Goal: Information Seeking & Learning: Check status

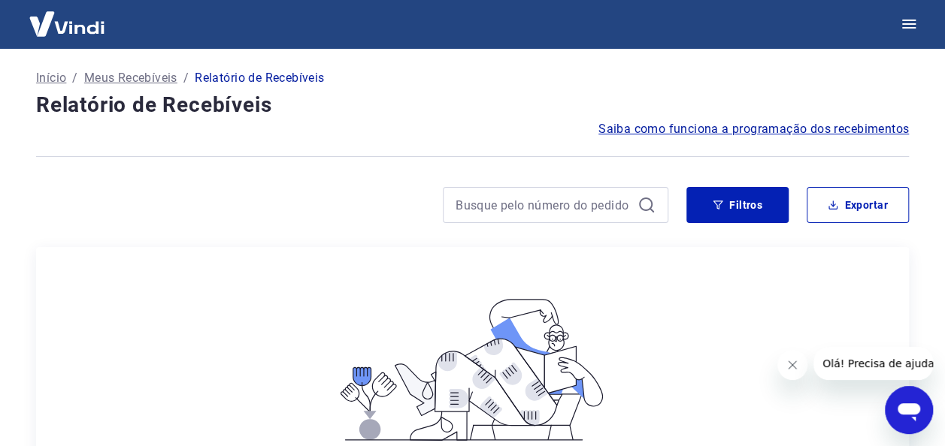
click at [129, 74] on p "Meus Recebíveis" at bounding box center [130, 78] width 93 height 18
click at [691, 127] on span "Saiba como funciona a programação dos recebimentos" at bounding box center [753, 129] width 310 height 18
click at [56, 78] on p "Início" at bounding box center [51, 78] width 30 height 18
click at [760, 204] on button "Filtros" at bounding box center [737, 205] width 102 height 36
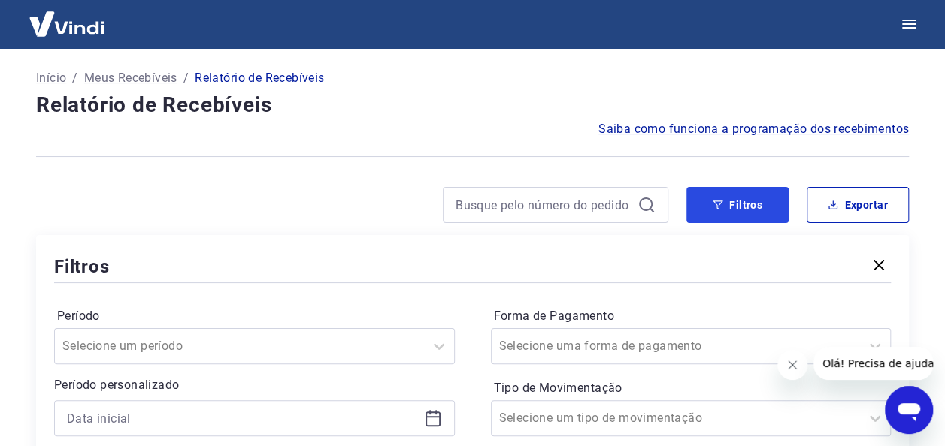
scroll to position [150, 0]
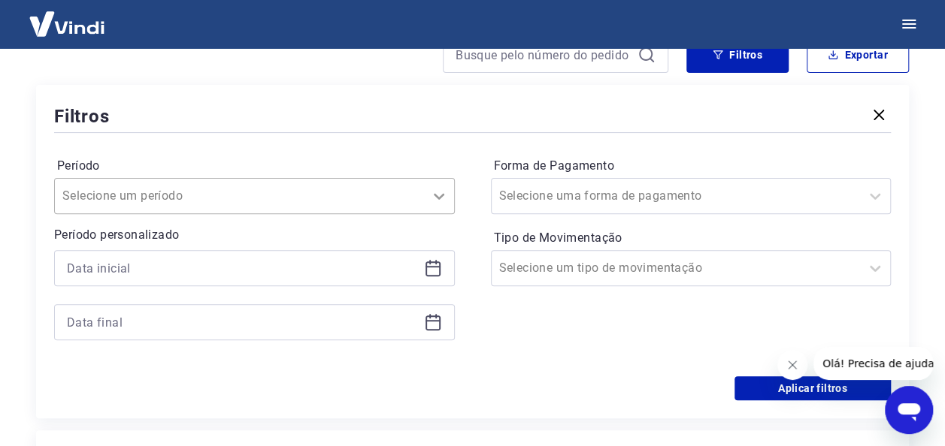
click at [437, 197] on icon at bounding box center [439, 196] width 18 height 18
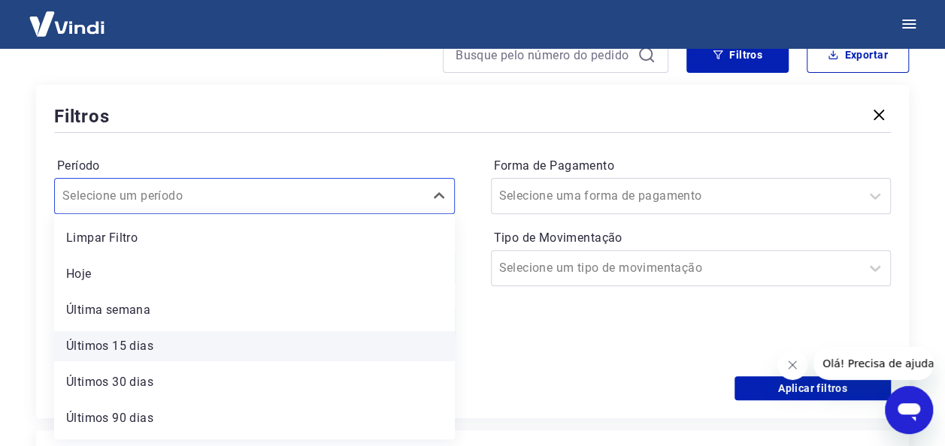
click at [98, 348] on div "Últimos 15 dias" at bounding box center [254, 346] width 401 height 30
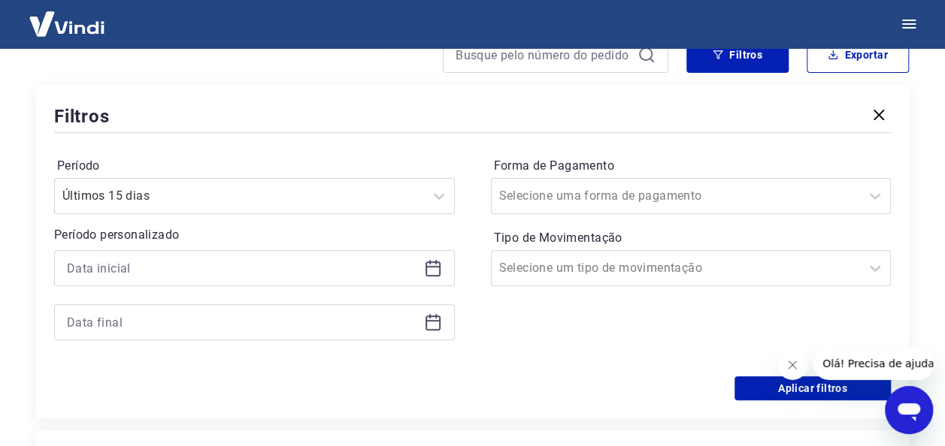
click at [434, 271] on icon at bounding box center [433, 268] width 18 height 18
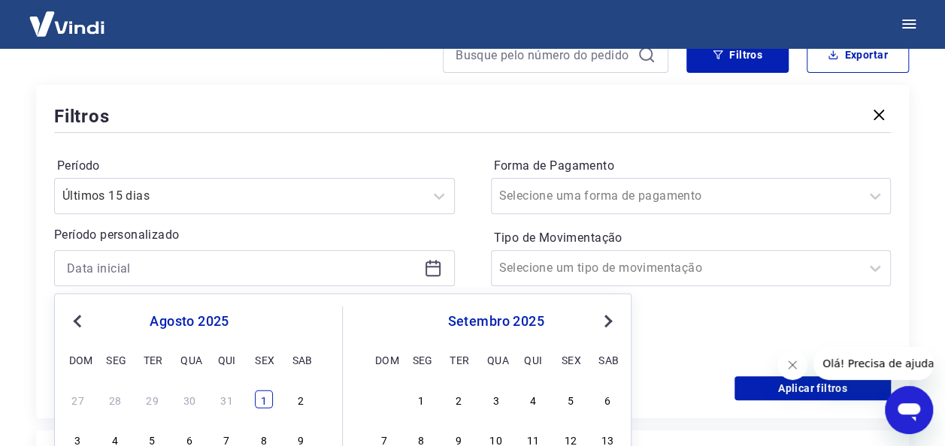
click at [259, 400] on div "1" at bounding box center [264, 400] width 18 height 18
type input "01/08/2025"
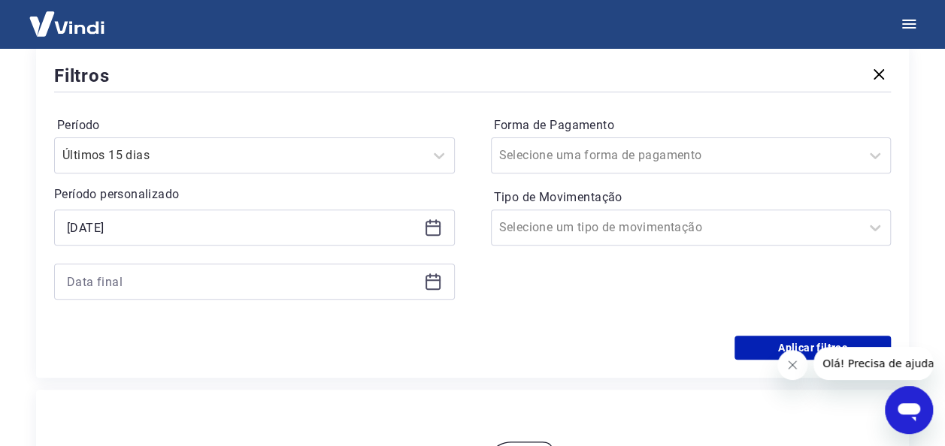
scroll to position [225, 0]
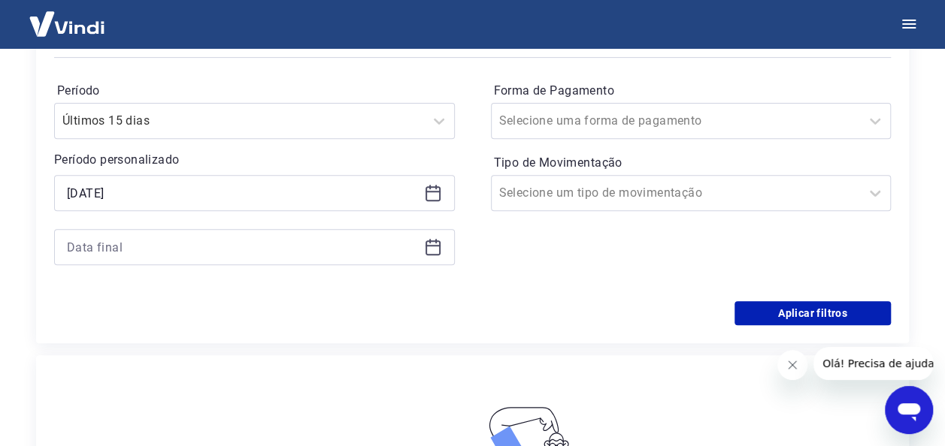
click at [434, 251] on icon at bounding box center [433, 247] width 18 height 18
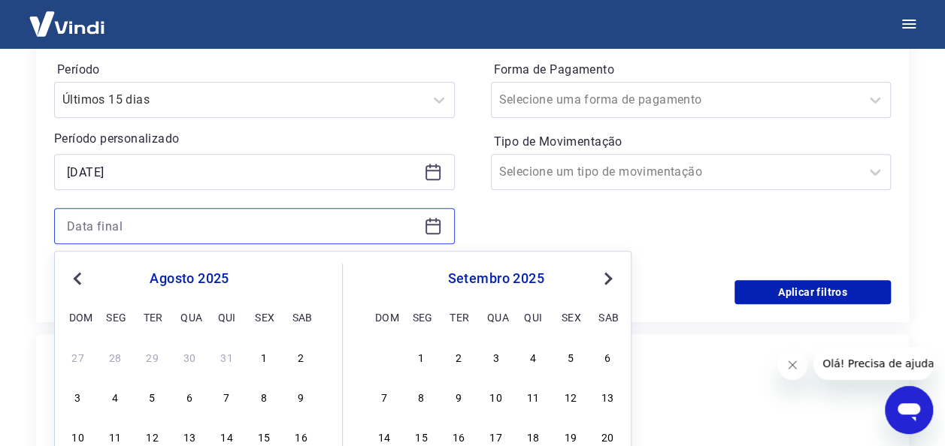
scroll to position [376, 0]
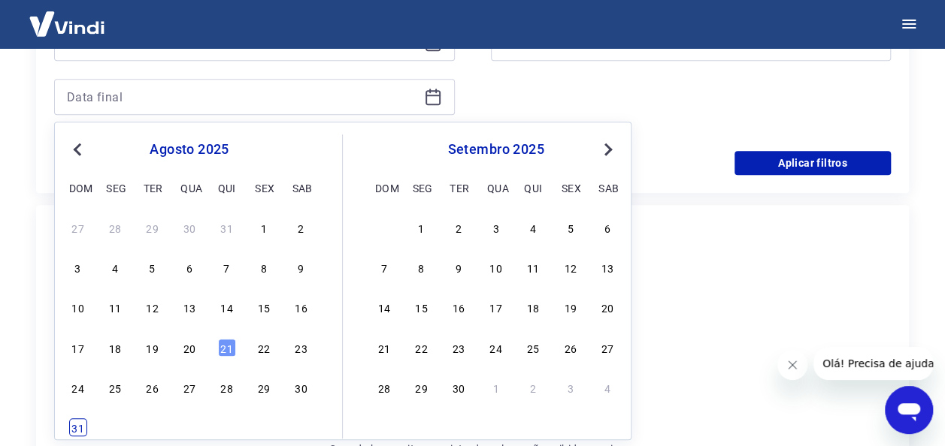
click at [75, 430] on div "31" at bounding box center [78, 428] width 18 height 18
type input "31/08/2025"
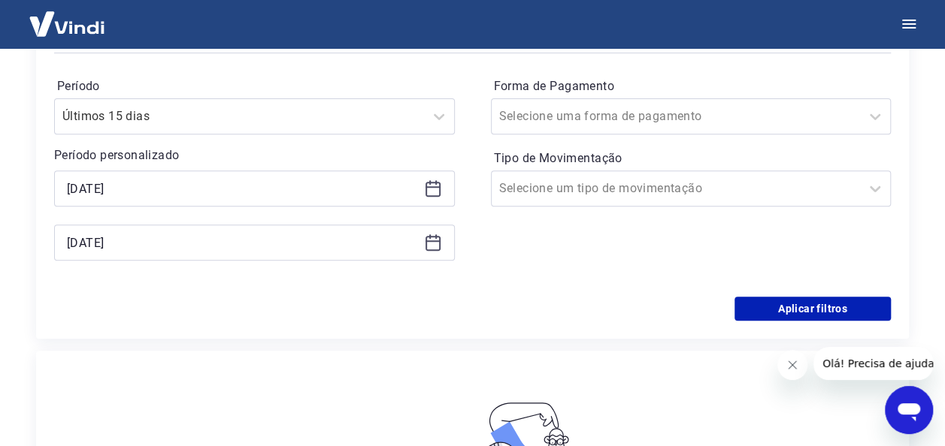
scroll to position [225, 0]
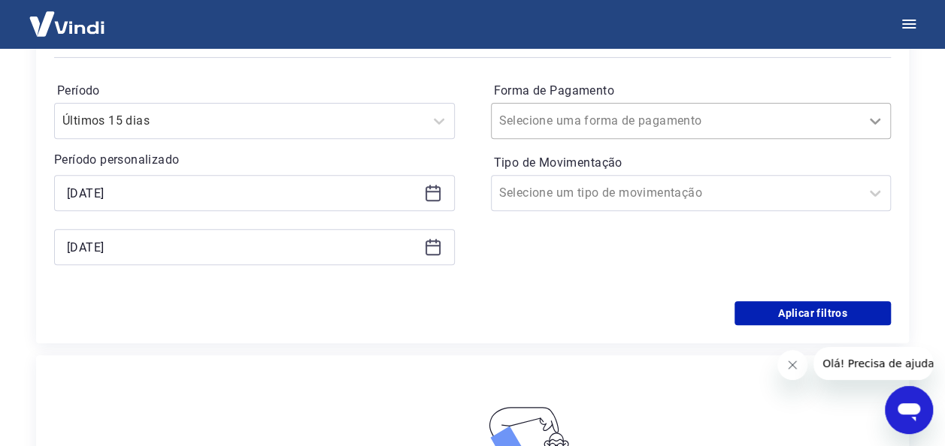
click at [865, 125] on div at bounding box center [875, 121] width 30 height 30
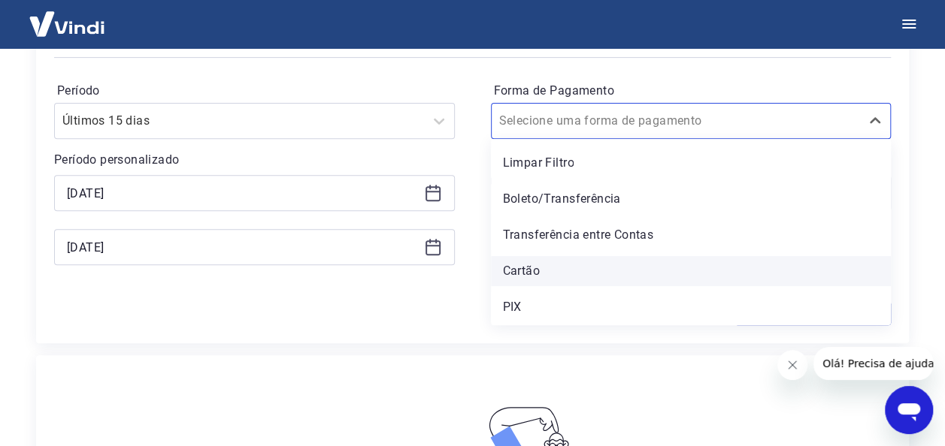
click at [523, 271] on div "Cartão" at bounding box center [691, 271] width 401 height 30
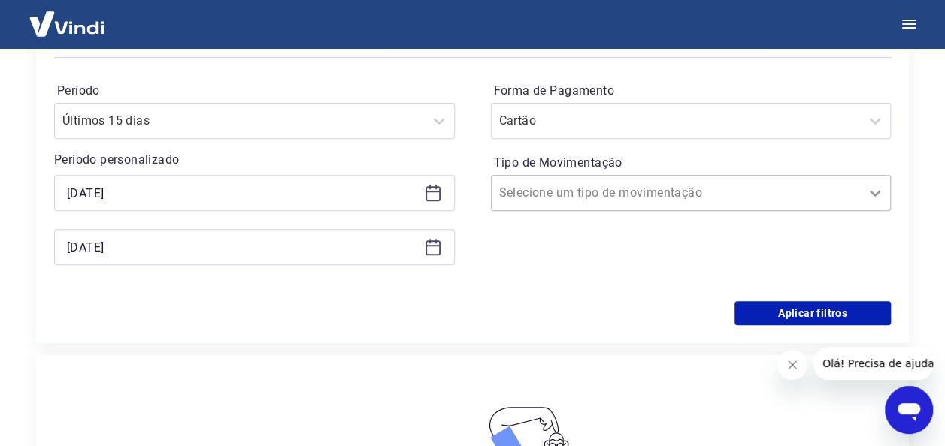
click at [876, 192] on icon at bounding box center [875, 194] width 11 height 6
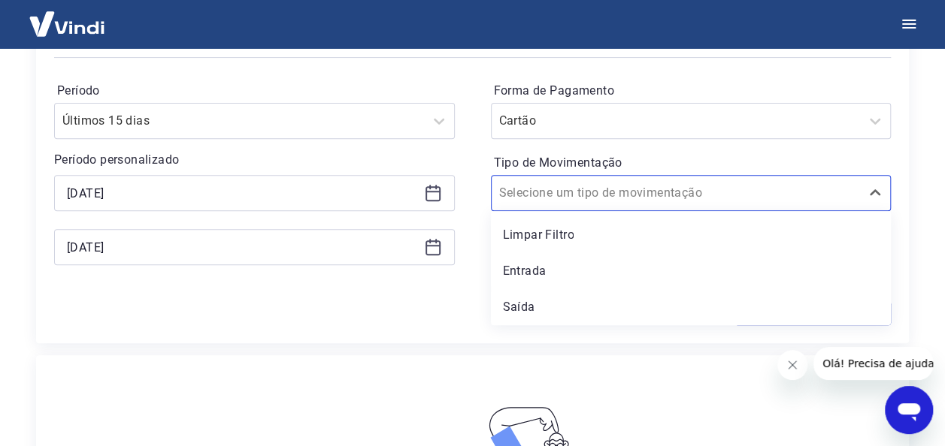
click at [520, 301] on div "Saída" at bounding box center [691, 307] width 401 height 30
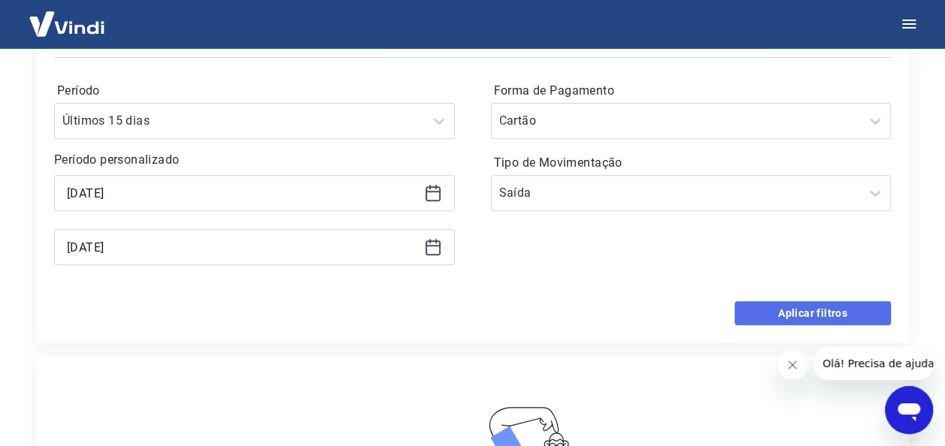
click at [789, 307] on button "Aplicar filtros" at bounding box center [812, 313] width 156 height 24
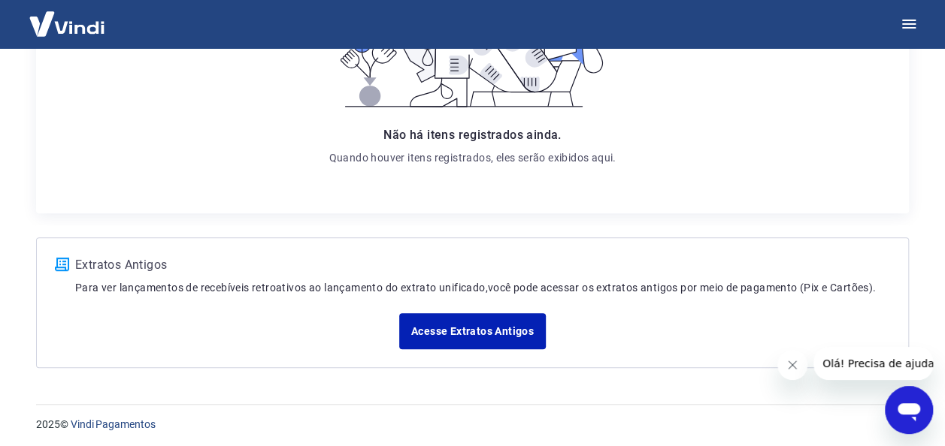
scroll to position [338, 0]
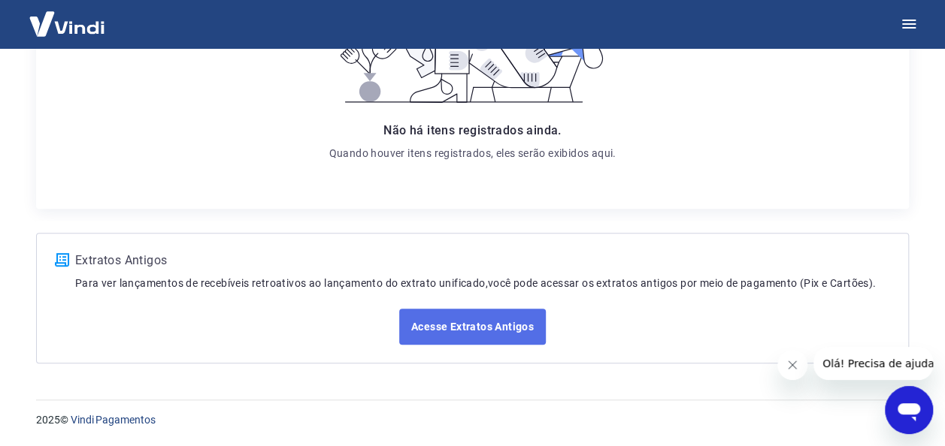
click at [457, 325] on link "Acesse Extratos Antigos" at bounding box center [472, 327] width 147 height 36
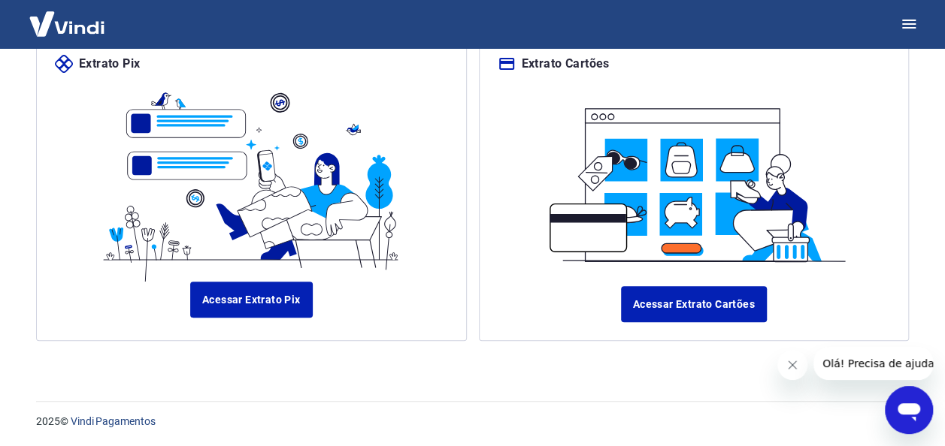
scroll to position [186, 0]
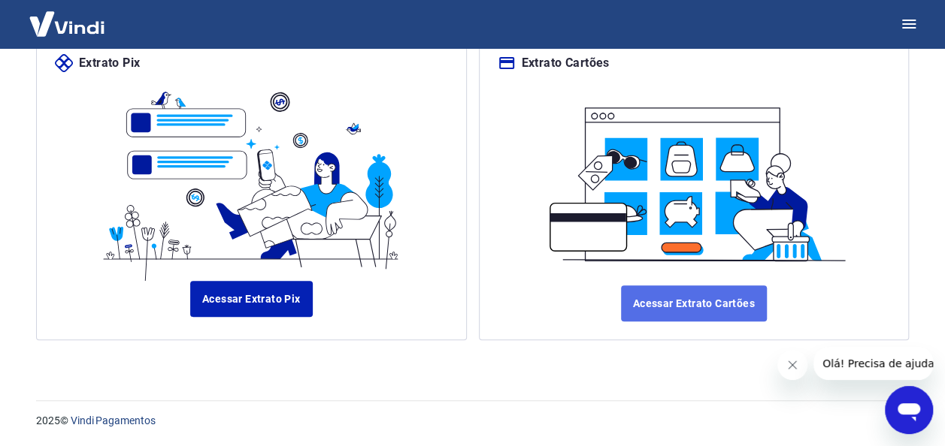
click at [682, 307] on link "Acessar Extrato Cartões" at bounding box center [694, 304] width 146 height 36
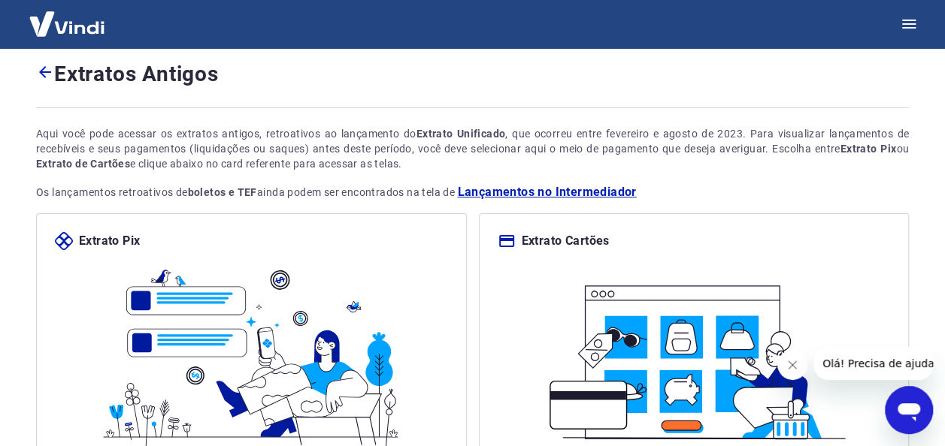
scroll to position [0, 0]
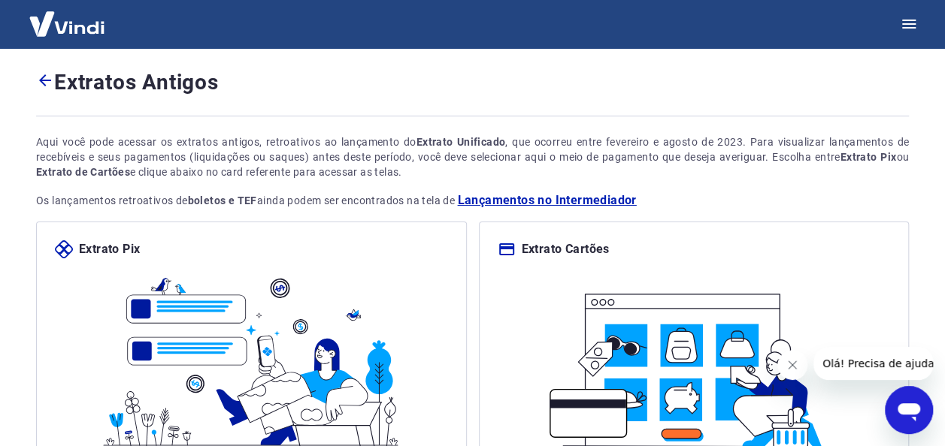
click at [903, 408] on icon "Abrir janela de mensagens" at bounding box center [908, 413] width 23 height 18
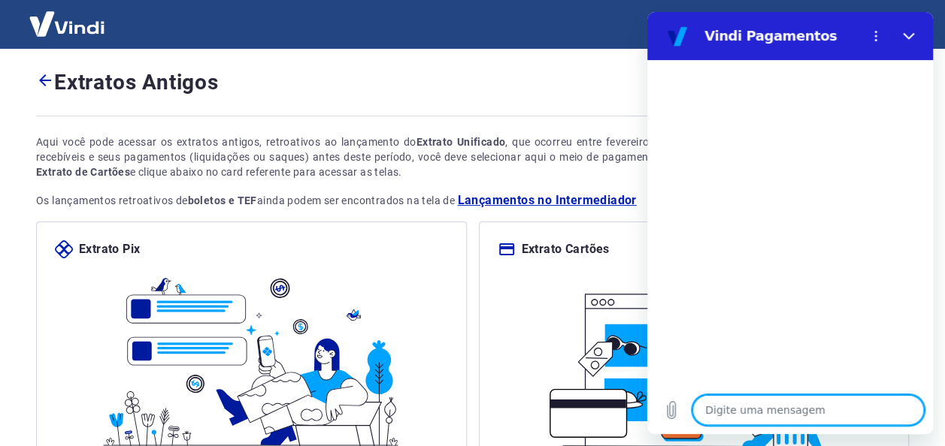
click at [758, 408] on textarea at bounding box center [807, 410] width 231 height 30
type textarea "o"
type textarea "x"
type textarea "ol"
type textarea "x"
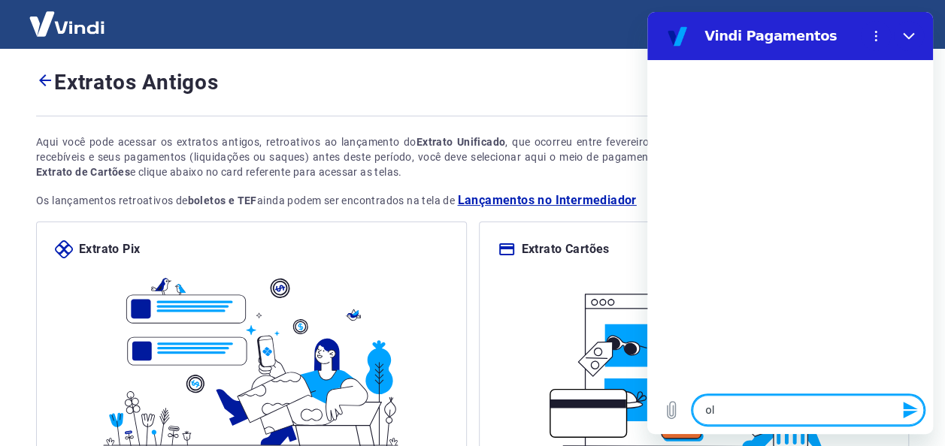
type textarea "olá"
type textarea "x"
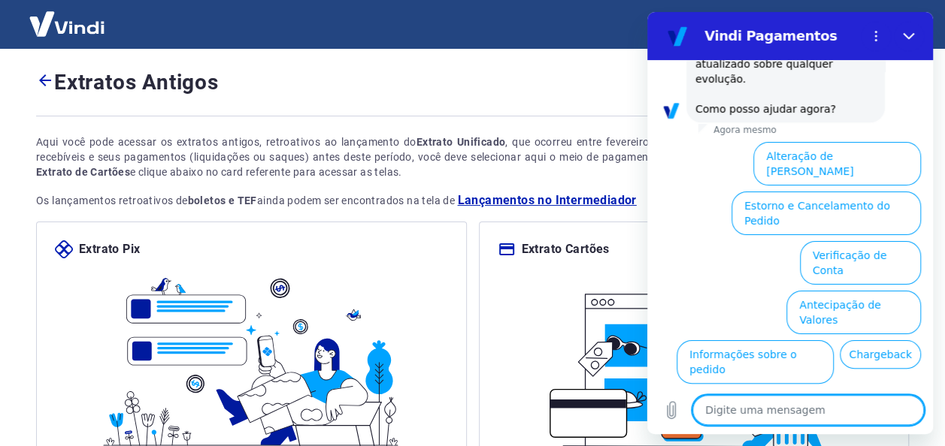
scroll to position [453, 0]
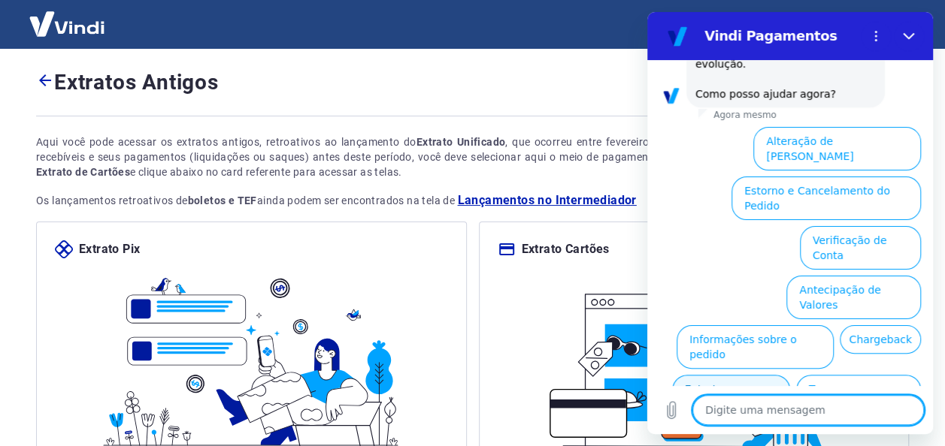
click at [790, 375] on button "Extrato e Recebíveis" at bounding box center [731, 397] width 118 height 44
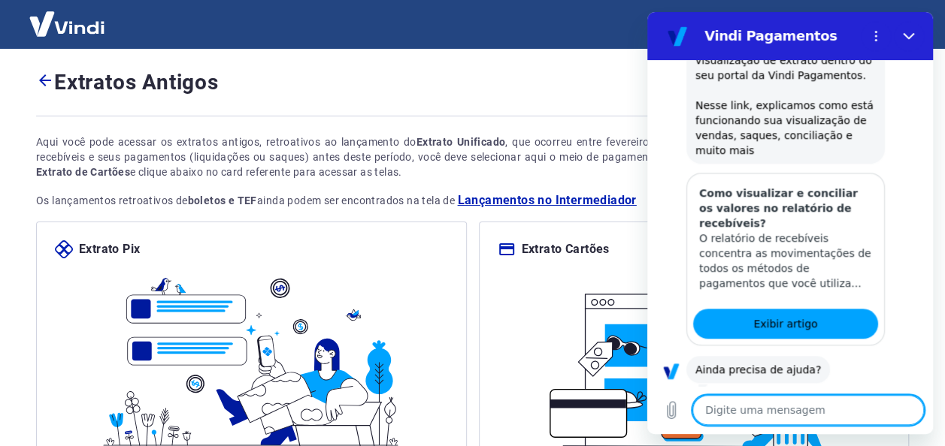
scroll to position [591, 0]
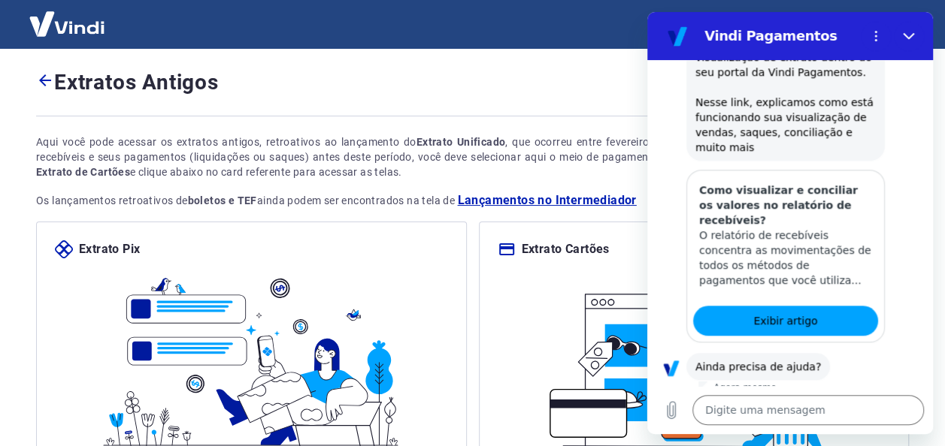
click at [835, 400] on button "Sim" at bounding box center [847, 414] width 44 height 29
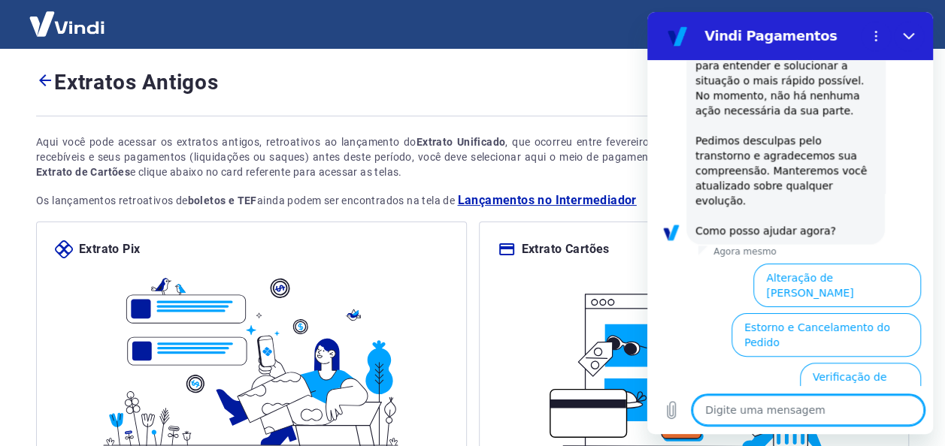
scroll to position [1309, 0]
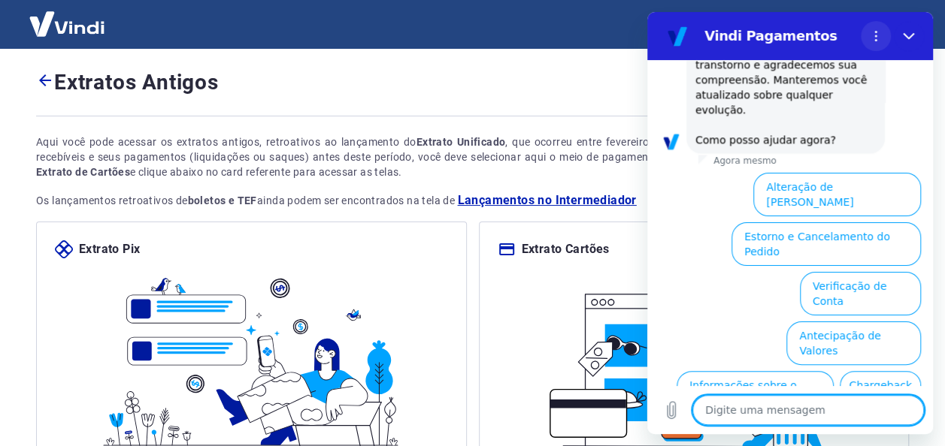
click at [875, 31] on circle "Menu de opções" at bounding box center [876, 32] width 2 height 2
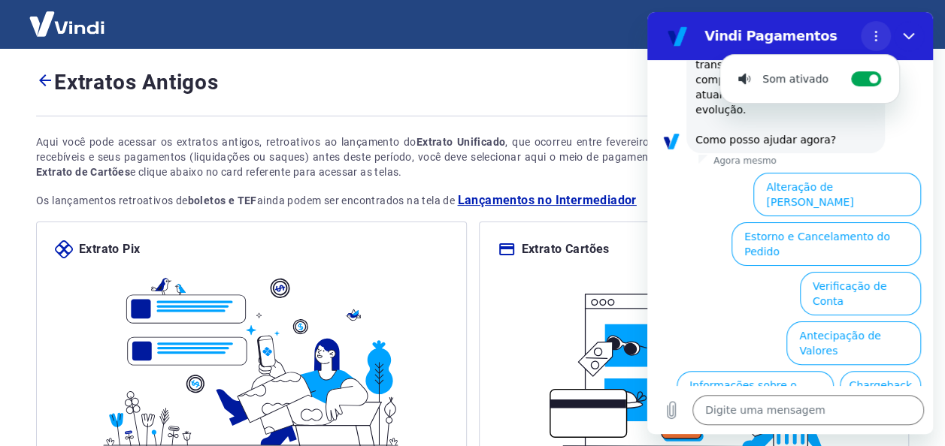
click at [875, 31] on circle "Menu de opções" at bounding box center [876, 32] width 2 height 2
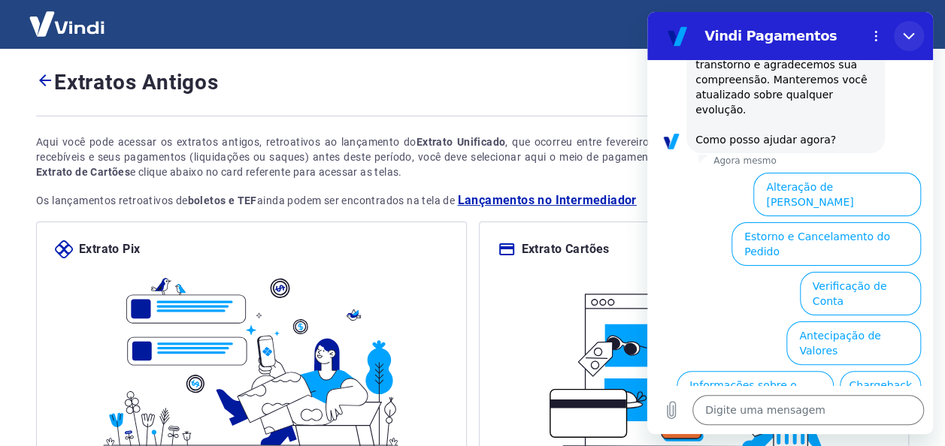
click at [906, 33] on icon "Fechar" at bounding box center [909, 36] width 12 height 12
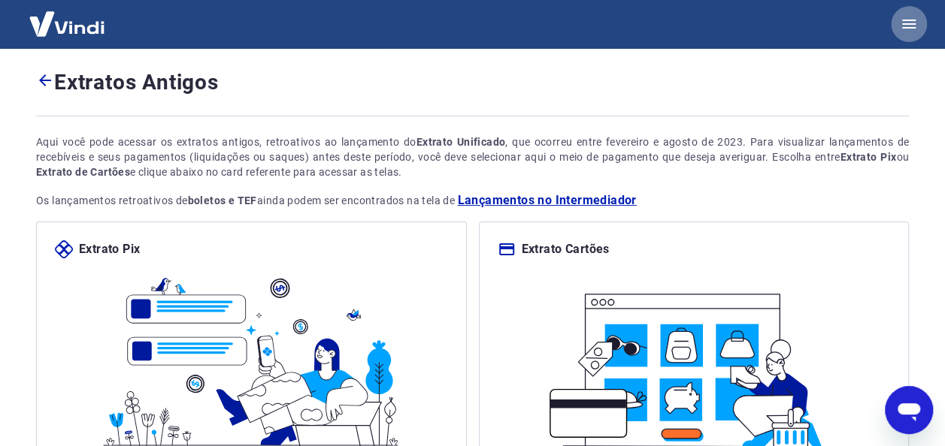
click at [905, 23] on icon "button" at bounding box center [909, 24] width 18 height 18
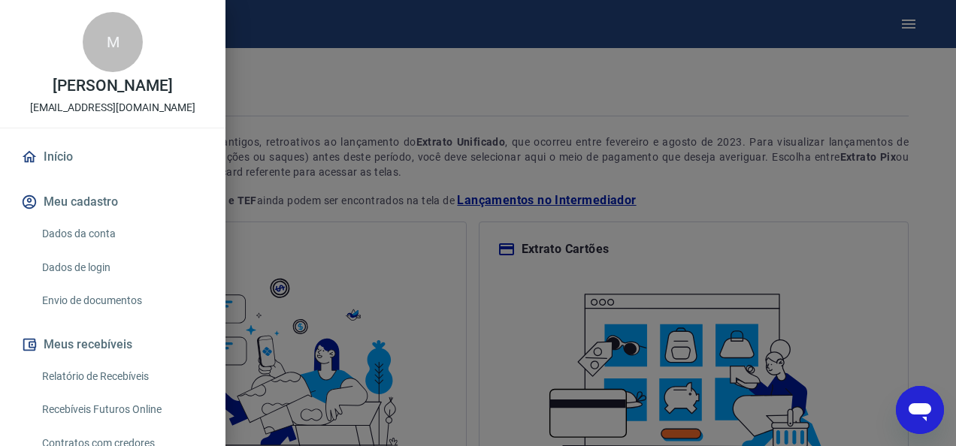
click at [358, 80] on div at bounding box center [478, 223] width 956 height 446
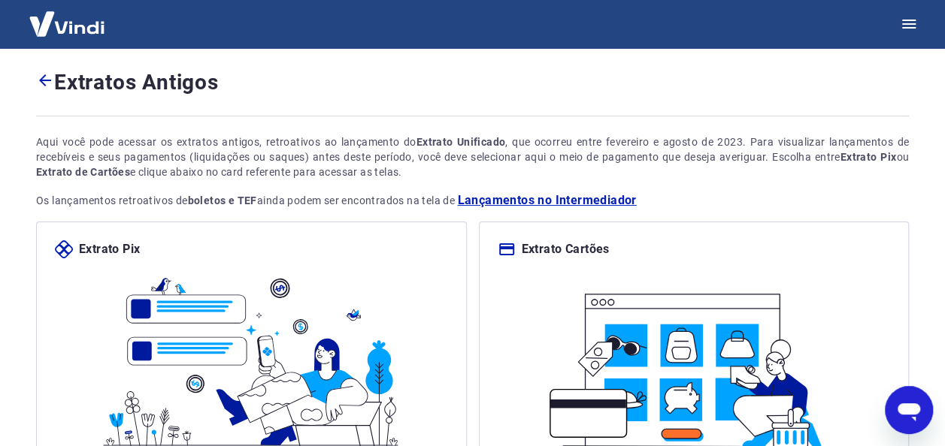
click at [911, 404] on icon "Abrir janela de mensagens" at bounding box center [908, 413] width 23 height 18
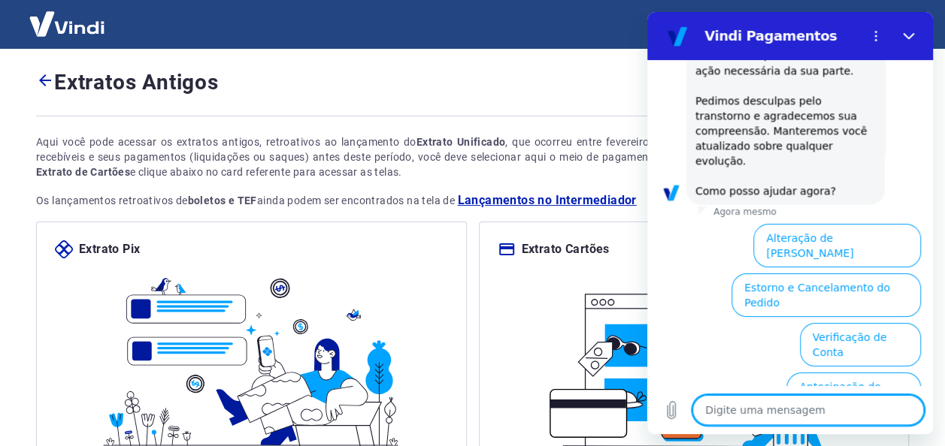
scroll to position [1234, 0]
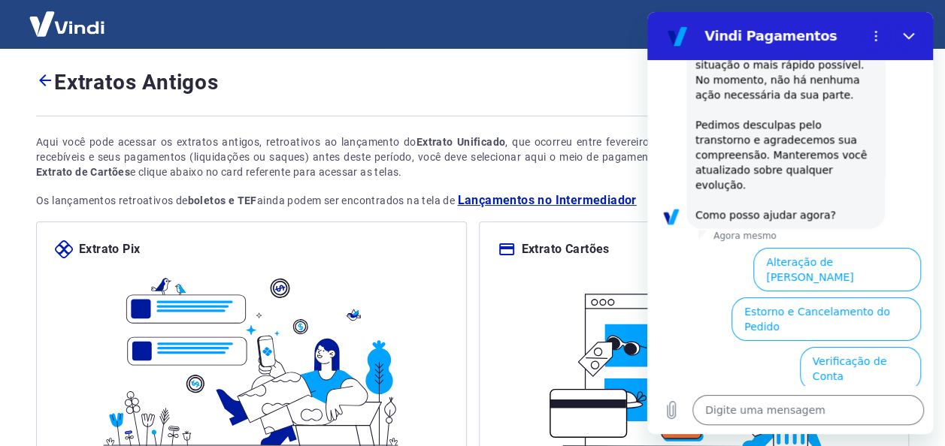
click at [346, 111] on div at bounding box center [472, 116] width 873 height 37
click at [905, 34] on icon "Fechar" at bounding box center [909, 36] width 12 height 12
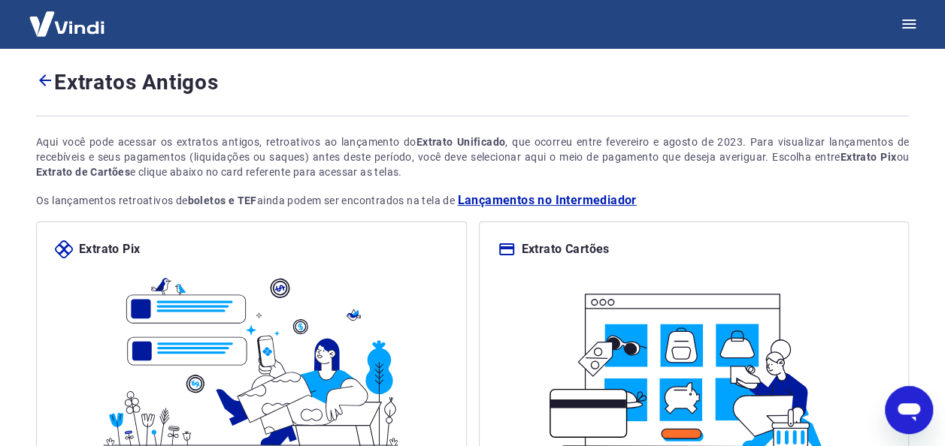
type textarea "x"
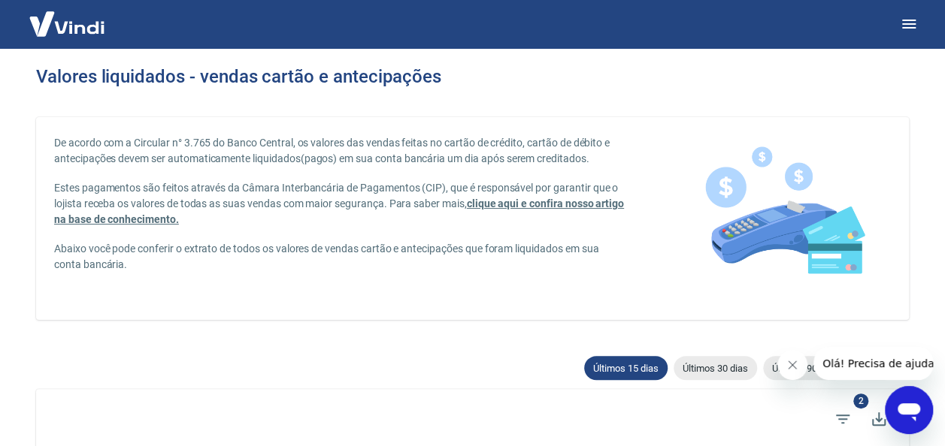
drag, startPoint x: 903, startPoint y: 406, endPoint x: 1786, endPoint y: 793, distance: 964.9
click at [903, 406] on icon "Abrir janela de mensagens" at bounding box center [908, 413] width 23 height 18
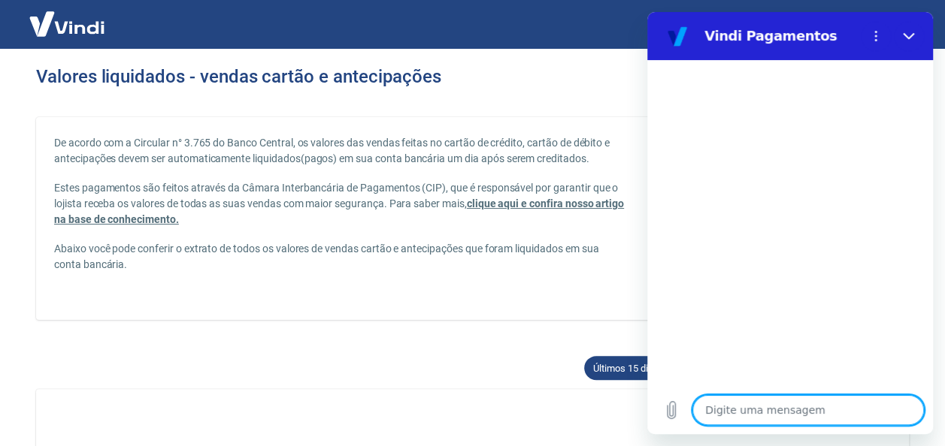
click at [731, 413] on textarea at bounding box center [807, 410] width 231 height 30
type textarea "f"
type textarea "x"
type textarea "fa"
type textarea "x"
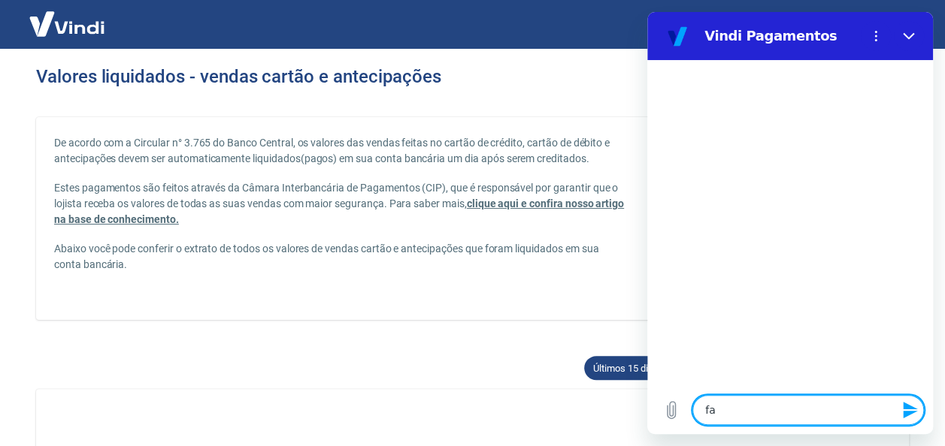
type textarea "fal"
type textarea "x"
type textarea "fa"
type textarea "x"
type textarea "f"
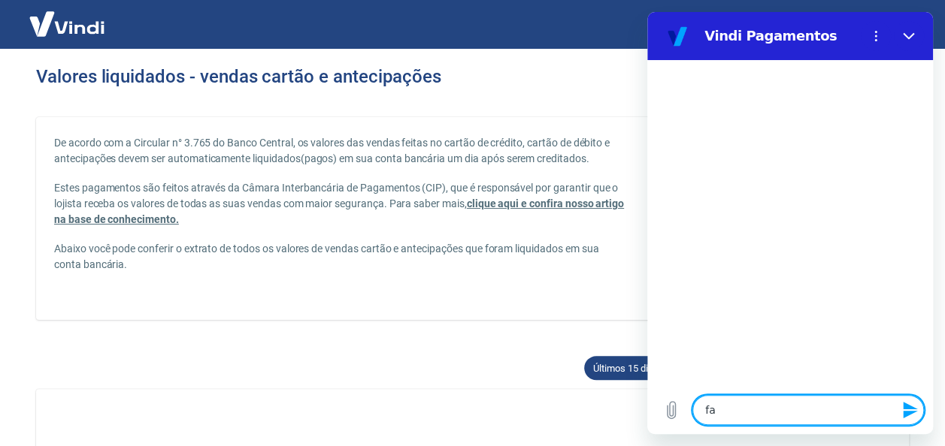
type textarea "x"
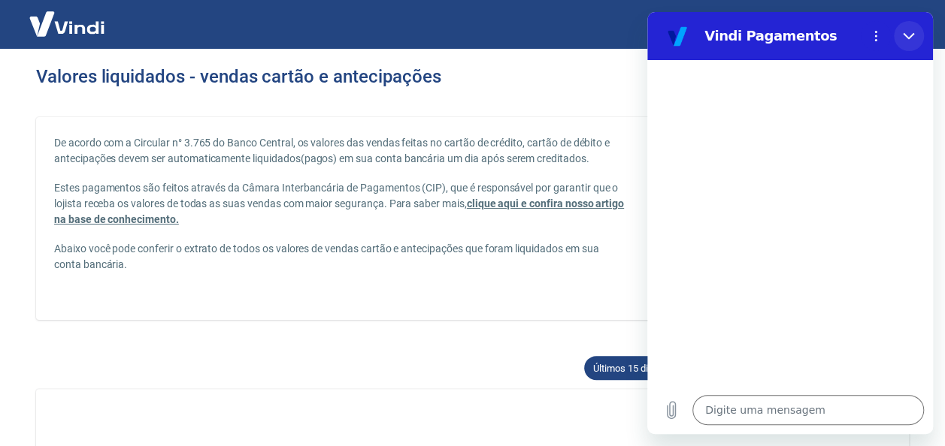
click at [901, 29] on button "Fechar" at bounding box center [909, 36] width 30 height 30
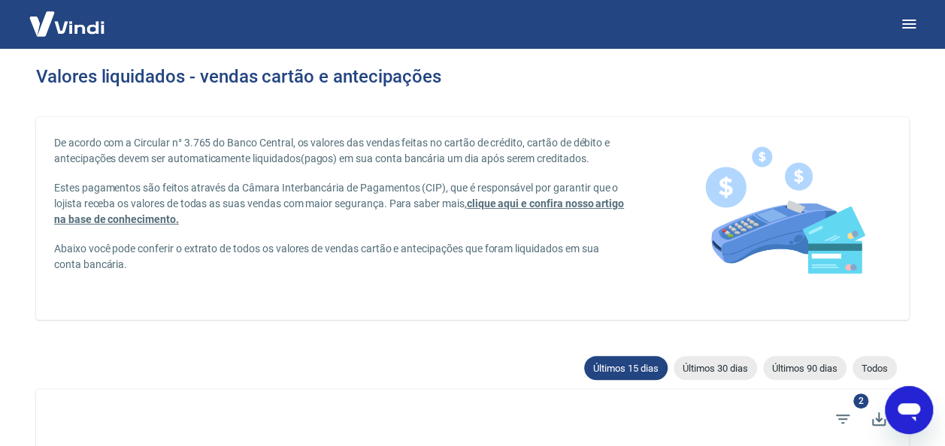
type textarea "x"
click at [859, 398] on div "Filtros" at bounding box center [842, 387] width 41 height 29
click at [849, 418] on icon "Filtros" at bounding box center [842, 419] width 18 height 18
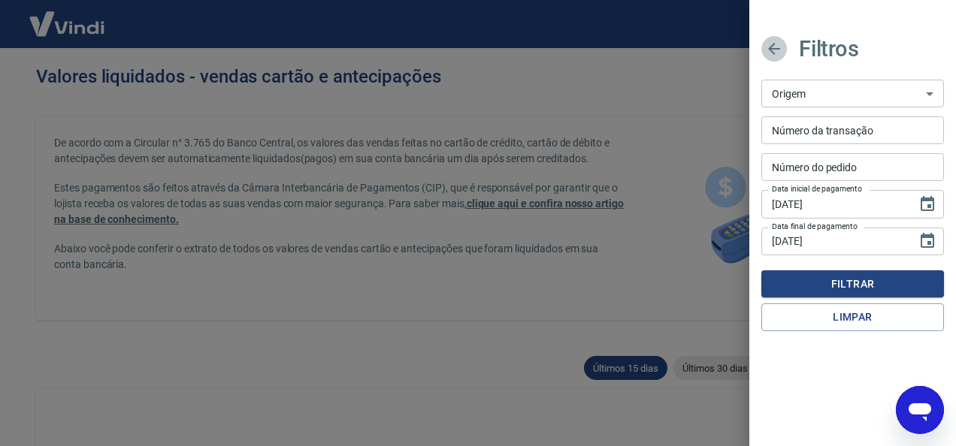
click at [769, 50] on icon "button" at bounding box center [774, 49] width 12 height 12
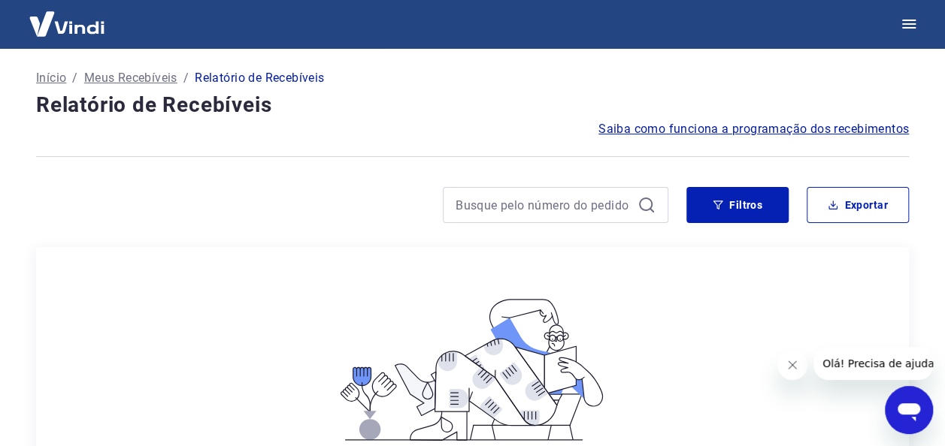
click at [910, 410] on icon "Abrir janela de mensagens" at bounding box center [908, 413] width 23 height 18
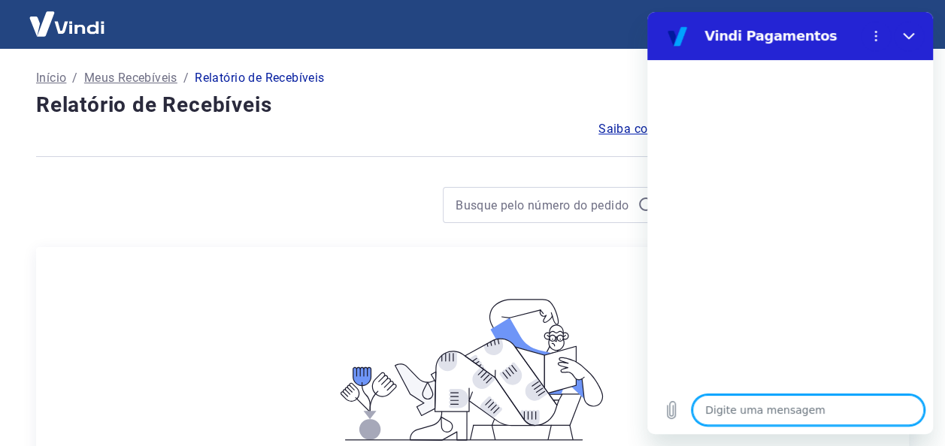
type textarea "o"
type textarea "x"
type textarea "ol"
type textarea "x"
type textarea "olá"
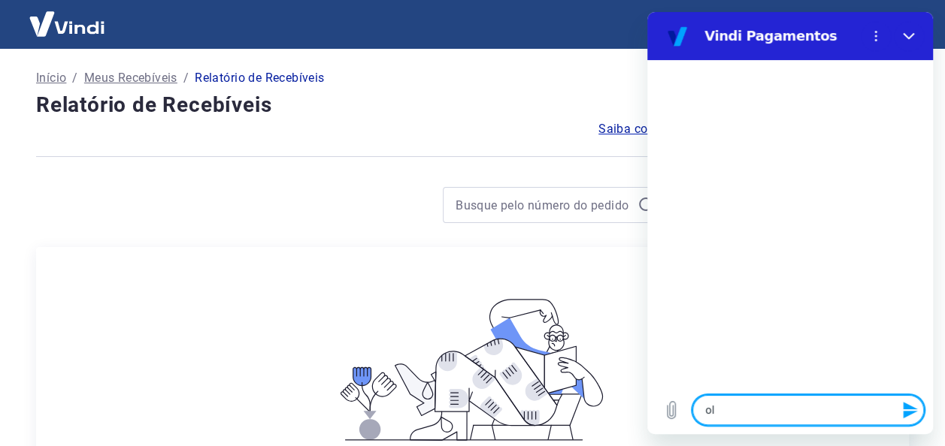
type textarea "x"
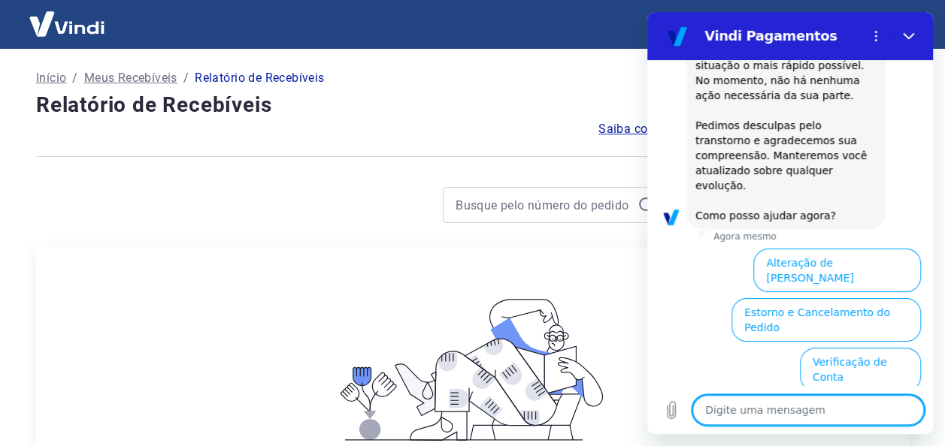
scroll to position [465, 0]
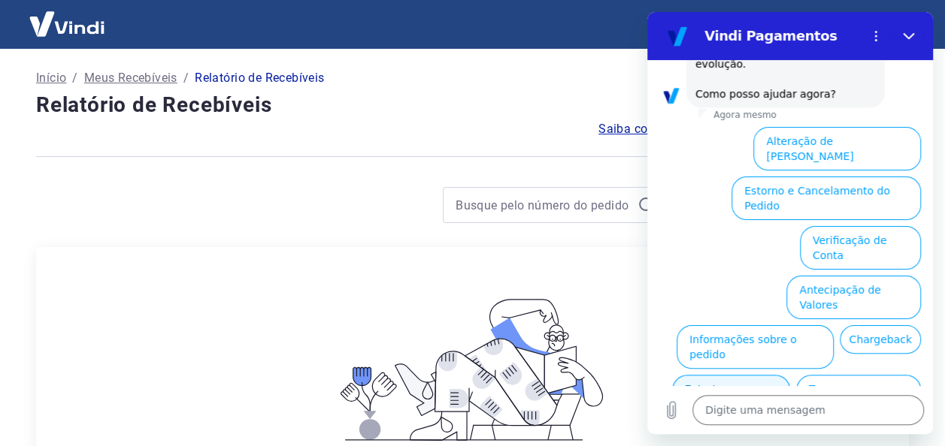
click at [790, 375] on button "Extrato e Recebíveis" at bounding box center [731, 397] width 118 height 44
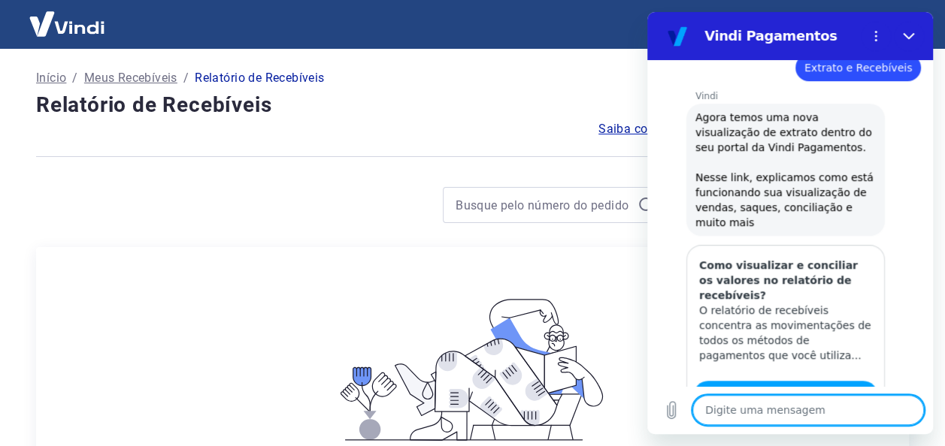
scroll to position [603, 0]
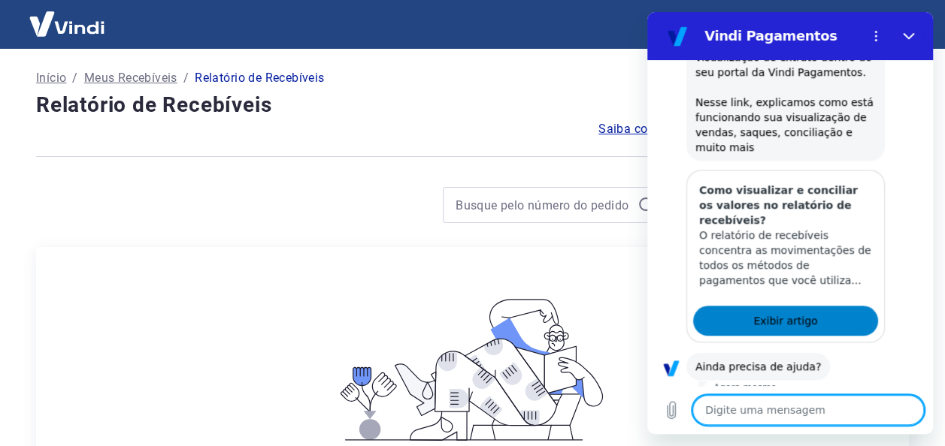
click at [784, 312] on span "Exibir artigo" at bounding box center [785, 321] width 64 height 18
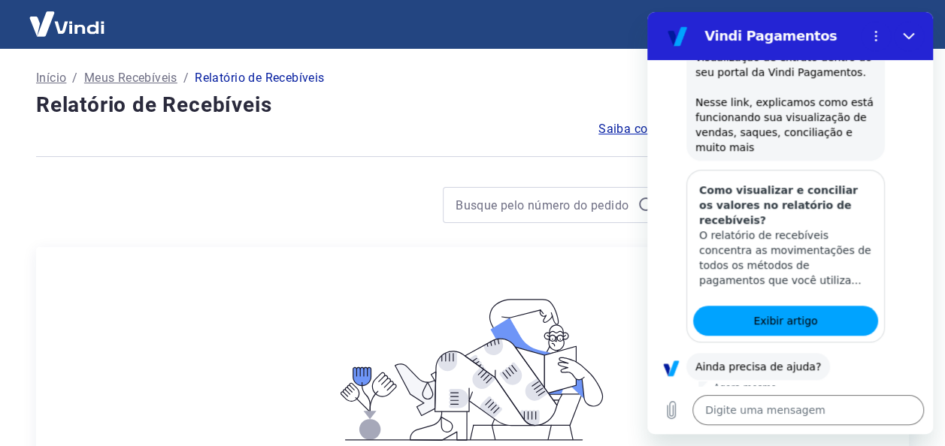
click at [835, 400] on button "Sim" at bounding box center [847, 414] width 44 height 29
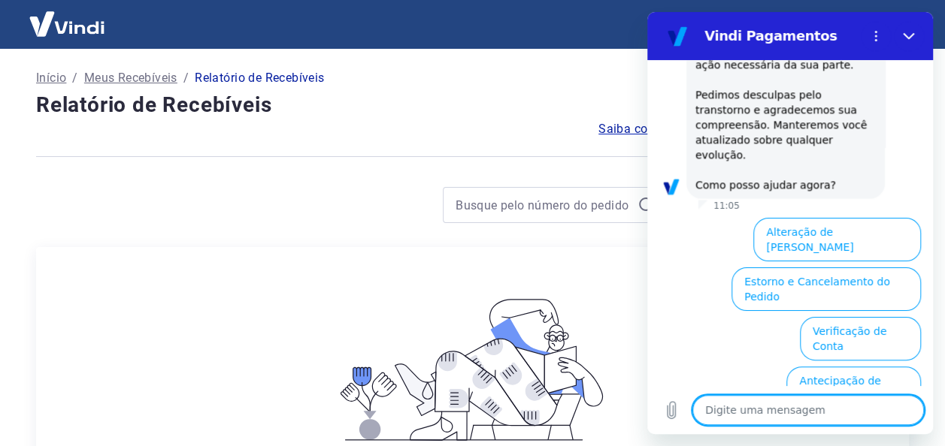
scroll to position [1246, 0]
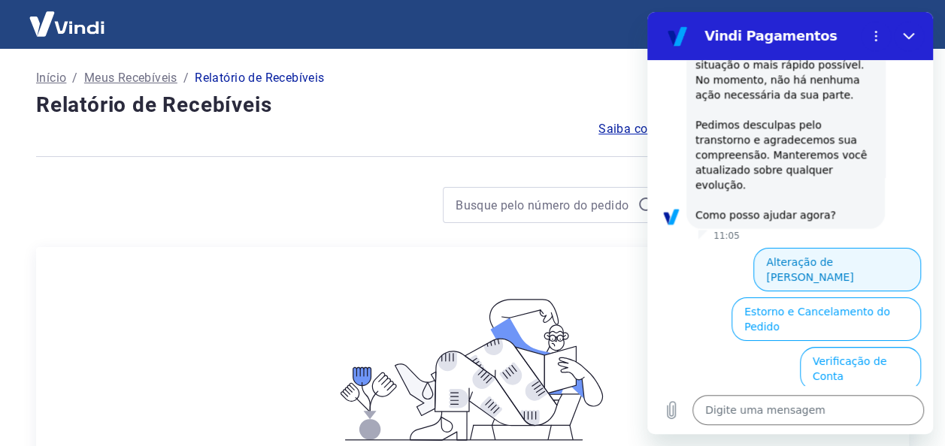
click at [858, 248] on button "Alteração de Dados Cadastrais" at bounding box center [837, 270] width 168 height 44
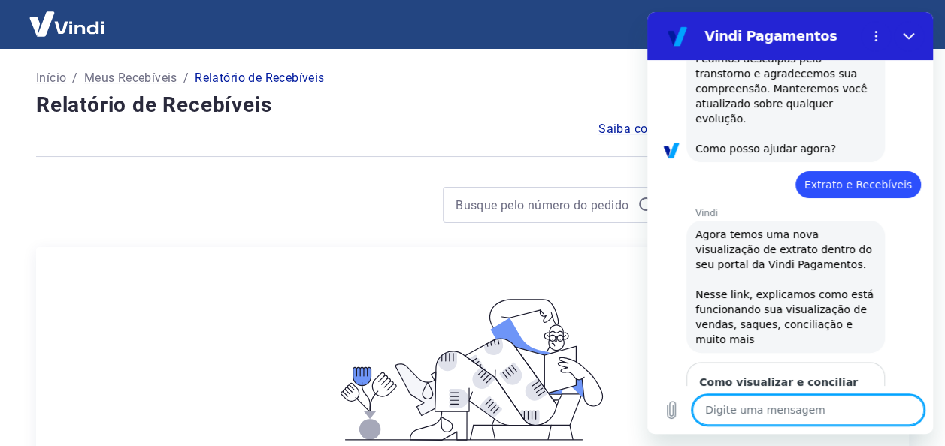
scroll to position [561, 0]
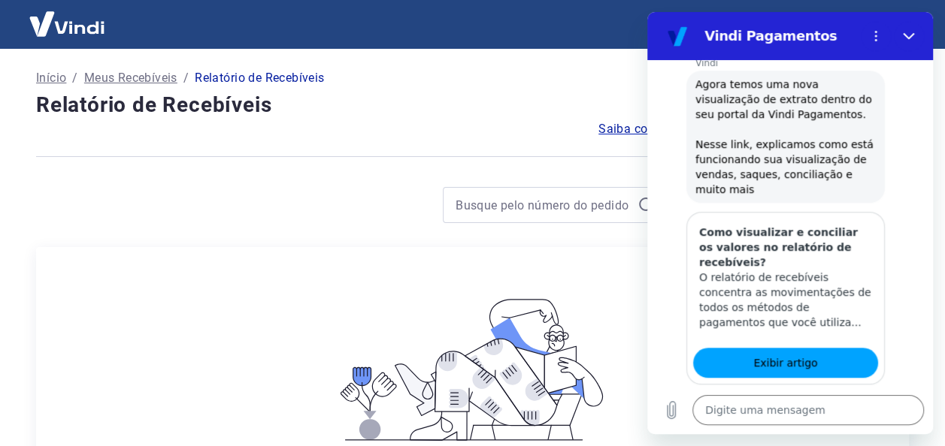
click at [788, 24] on div "Vindi Pagamentos" at bounding box center [755, 36] width 198 height 30
click at [905, 33] on icon "Fechar" at bounding box center [909, 36] width 12 height 12
type textarea "x"
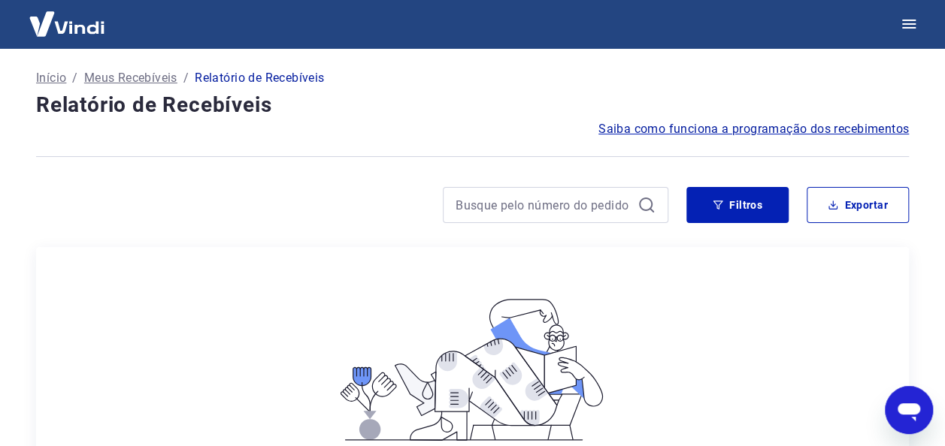
type textarea "x"
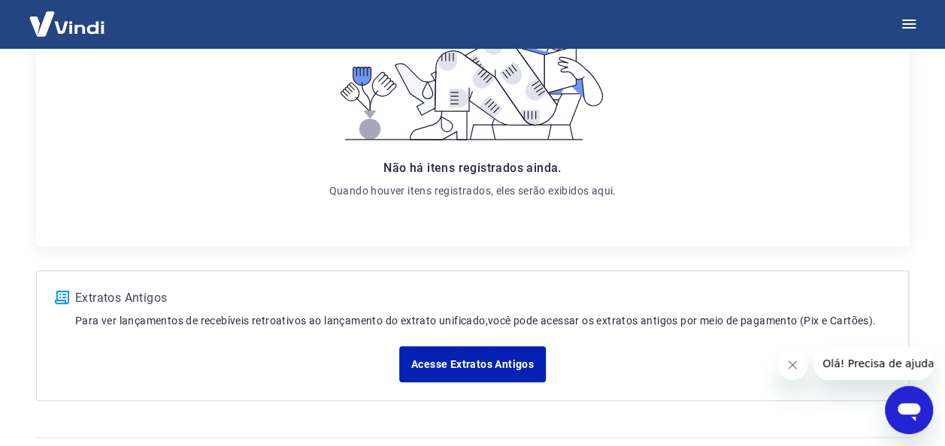
scroll to position [338, 0]
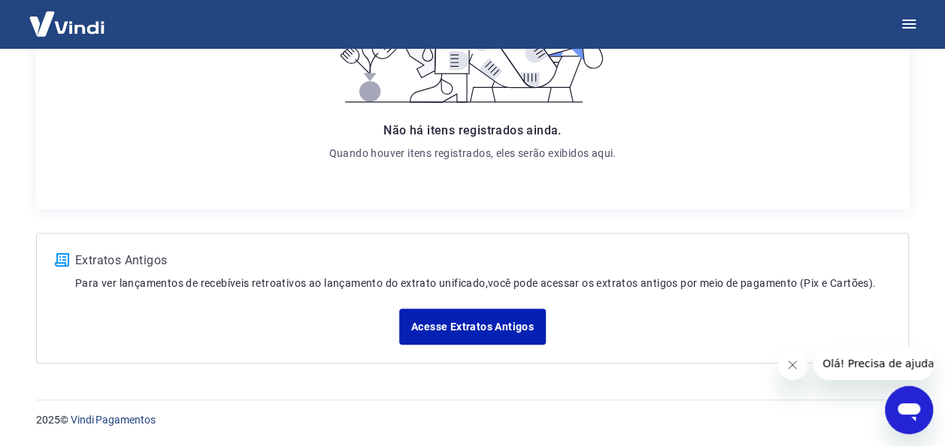
click at [830, 364] on span "Olá! Precisa de ajuda?" at bounding box center [880, 364] width 117 height 12
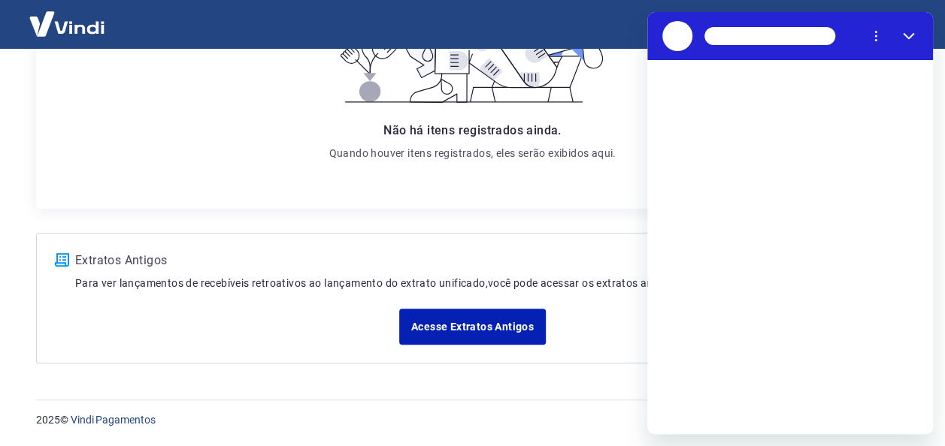
scroll to position [0, 0]
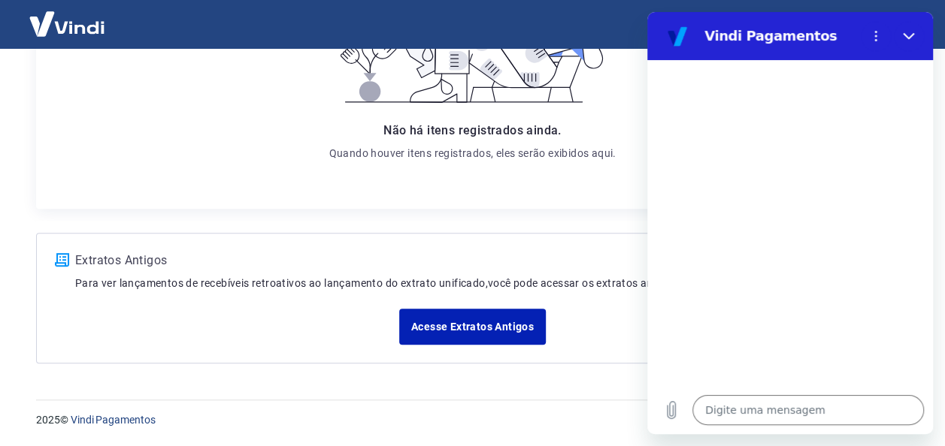
click at [757, 43] on h2 "Vindi Pagamentos" at bounding box center [779, 36] width 150 height 18
click at [909, 33] on icon "Fechar" at bounding box center [909, 36] width 12 height 12
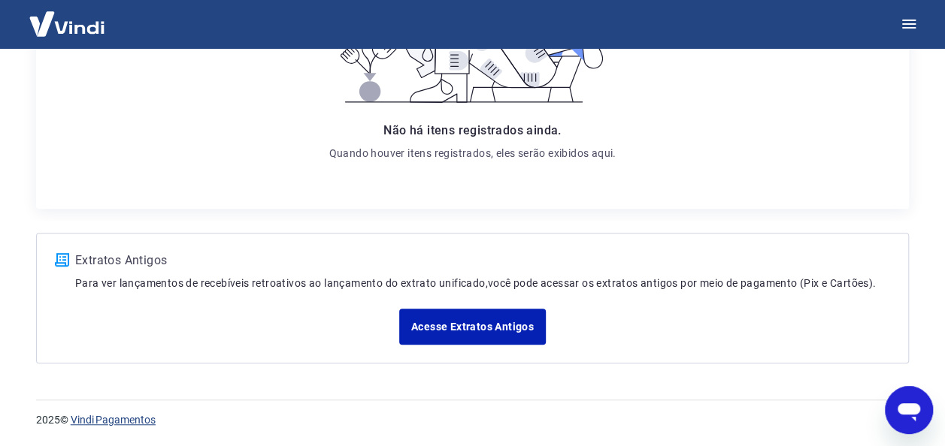
click at [120, 419] on link "Vindi Pagamentos" at bounding box center [113, 420] width 85 height 12
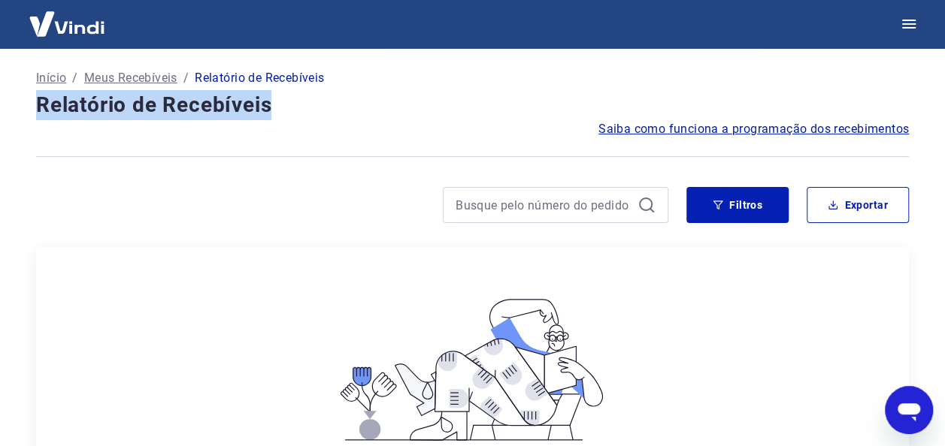
drag, startPoint x: 37, startPoint y: 101, endPoint x: 271, endPoint y: 104, distance: 233.8
click at [271, 104] on h4 "Relatório de Recebíveis" at bounding box center [472, 105] width 873 height 30
copy h4 "Relatório de Recebíveis"
type textarea "x"
